Goal: Participate in discussion

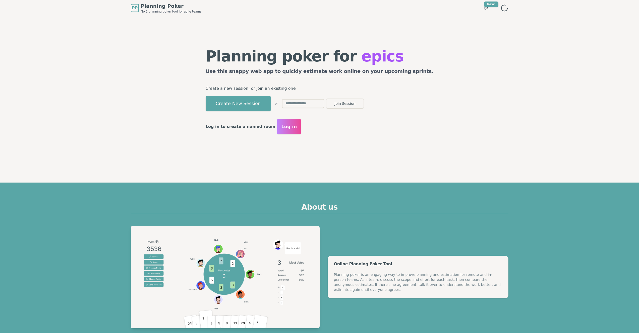
drag, startPoint x: 275, startPoint y: 107, endPoint x: 270, endPoint y: 105, distance: 5.5
click at [271, 107] on button "Create New Session" at bounding box center [238, 103] width 65 height 15
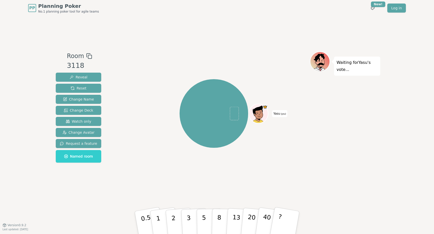
click at [172, 175] on div "Yasu (you)" at bounding box center [214, 120] width 192 height 138
click at [127, 161] on div "Yasu (you)" at bounding box center [214, 120] width 192 height 138
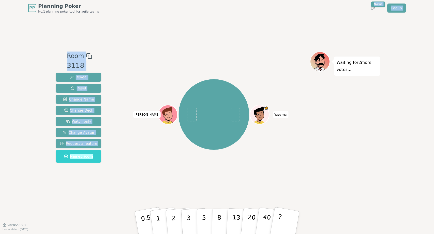
drag, startPoint x: 234, startPoint y: 16, endPoint x: 236, endPoint y: 0, distance: 15.9
click at [234, 14] on div "PP Planning Poker No.1 planning poker tool for agile teams Toggle theme New! Lo…" at bounding box center [217, 8] width 378 height 16
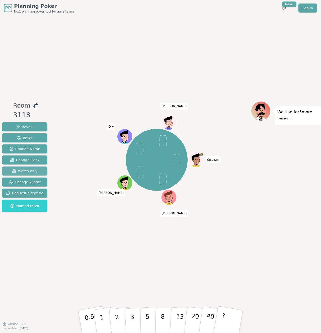
click at [34, 169] on span "Watch only" at bounding box center [25, 171] width 26 height 5
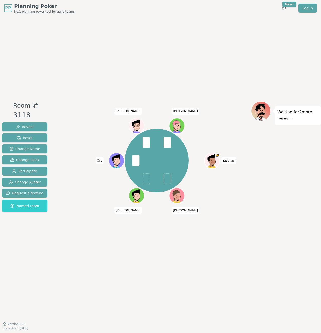
click at [82, 189] on div "Yasu (you) [PERSON_NAME] [PERSON_NAME] [PERSON_NAME]" at bounding box center [157, 160] width 188 height 101
click at [239, 221] on div "Yasu (you) [PERSON_NAME] [PERSON_NAME] [PERSON_NAME]" at bounding box center [157, 170] width 188 height 138
click at [86, 214] on div "Yasu (you) [PERSON_NAME] [PERSON_NAME] [PERSON_NAME]" at bounding box center [157, 170] width 188 height 138
click at [253, 231] on div "Waiting for 2 more votes..." at bounding box center [286, 170] width 70 height 138
click at [240, 235] on div "Yasu (you) [PERSON_NAME] [PERSON_NAME] [PERSON_NAME]" at bounding box center [157, 170] width 188 height 138
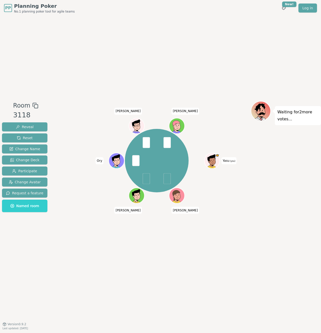
click at [87, 116] on div "Yasu (you) [PERSON_NAME] [PERSON_NAME] [PERSON_NAME]" at bounding box center [157, 160] width 188 height 101
drag, startPoint x: 121, startPoint y: 106, endPoint x: 228, endPoint y: 198, distance: 141.2
click at [227, 197] on div "Yasu (you) [PERSON_NAME] [PERSON_NAME] [PERSON_NAME]" at bounding box center [157, 170] width 188 height 138
click at [231, 202] on div "Yasu (you) [PERSON_NAME] [PERSON_NAME] [PERSON_NAME]" at bounding box center [157, 160] width 188 height 101
click at [250, 66] on div "Room 3118 Reveal Reset Change Name Change Deck Participate Change Avatar Reques…" at bounding box center [160, 170] width 321 height 308
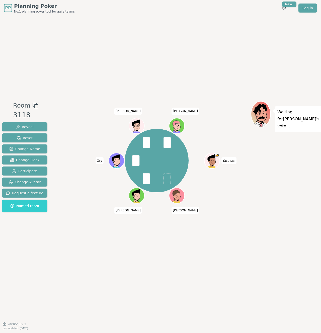
click at [176, 226] on div "Yasu (you) [PERSON_NAME] [PERSON_NAME] [PERSON_NAME]" at bounding box center [157, 170] width 188 height 138
click at [193, 47] on div "Room 3118 Reveal Reset Change Name Change Deck Participate Change Avatar Reques…" at bounding box center [160, 170] width 321 height 308
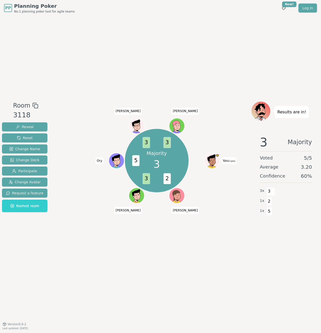
click at [179, 49] on div "Room 3118 Reveal Reset Change Name Change Deck Participate Change Avatar Reques…" at bounding box center [160, 170] width 321 height 308
click at [172, 75] on div "Room 3118 Reveal Reset Change Name Change Deck Participate Change Avatar Reques…" at bounding box center [160, 170] width 321 height 308
click at [180, 99] on div "Room 3118 Reveal Reset Change Name Change Deck Participate Change Avatar Reques…" at bounding box center [160, 170] width 321 height 308
click at [152, 73] on div "Room 3118 Reveal Reset Change Name Change Deck Participate Change Avatar Reques…" at bounding box center [160, 170] width 321 height 308
click at [160, 61] on div "Room 3118 Reveal Reset Change Name Change Deck Participate Change Avatar Reques…" at bounding box center [160, 170] width 321 height 308
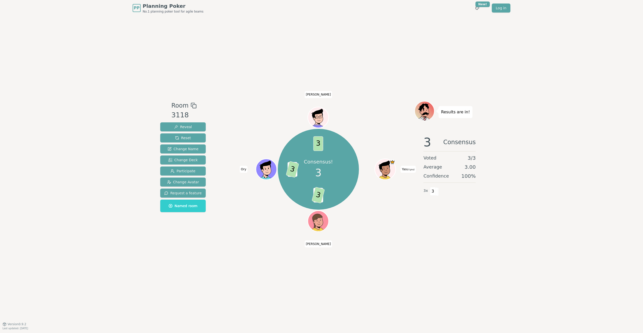
click at [130, 113] on div "PP Planning Poker No.1 planning poker tool for agile teams Toggle theme New! Lo…" at bounding box center [321, 166] width 643 height 333
